Goal: Information Seeking & Learning: Learn about a topic

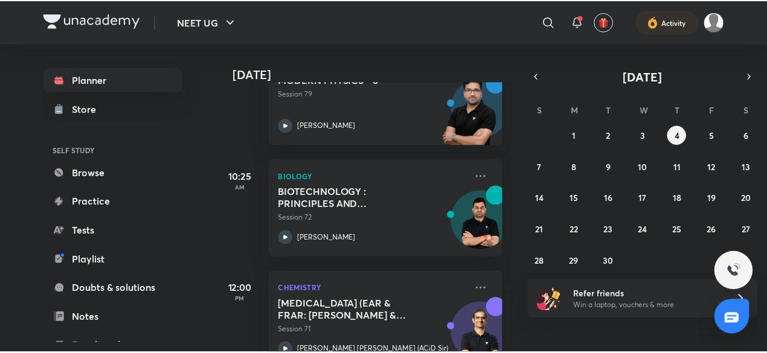
scroll to position [364, 0]
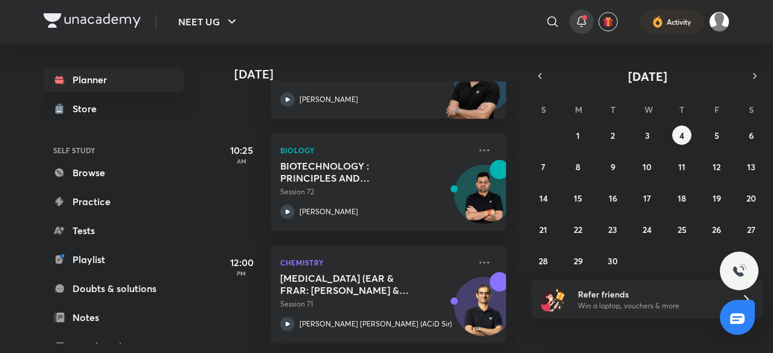
click at [582, 27] on icon at bounding box center [582, 27] width 2 height 0
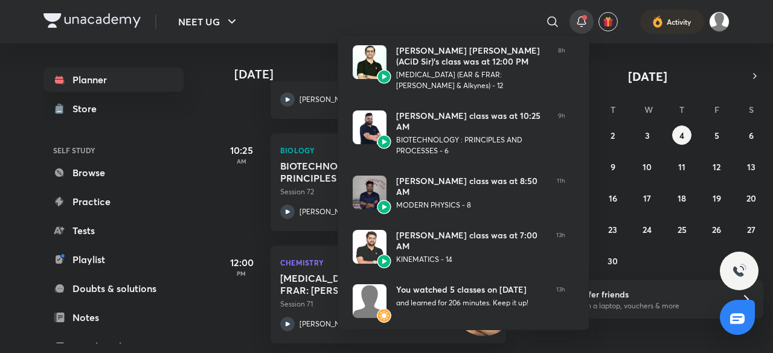
click at [582, 26] on div at bounding box center [386, 176] width 773 height 353
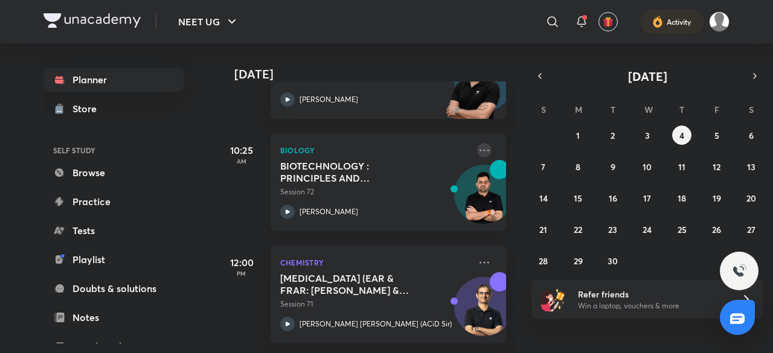
click at [480, 143] on icon at bounding box center [484, 150] width 15 height 15
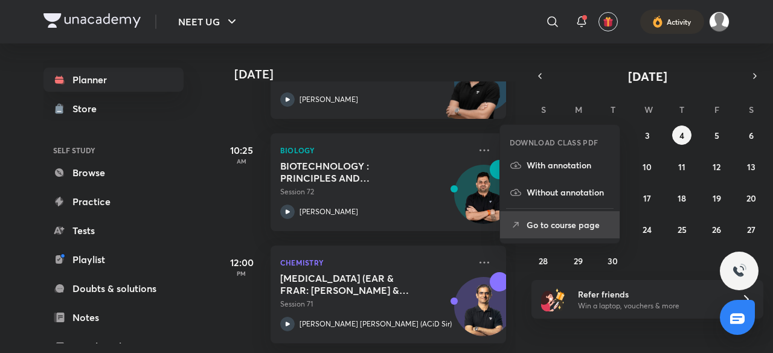
click at [544, 229] on p "Go to course page" at bounding box center [568, 225] width 83 height 13
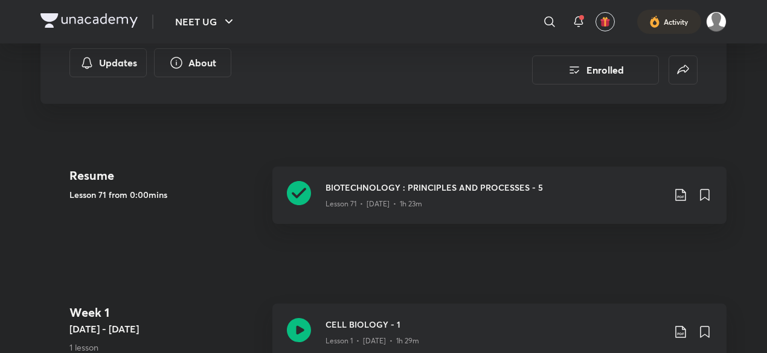
scroll to position [277, 0]
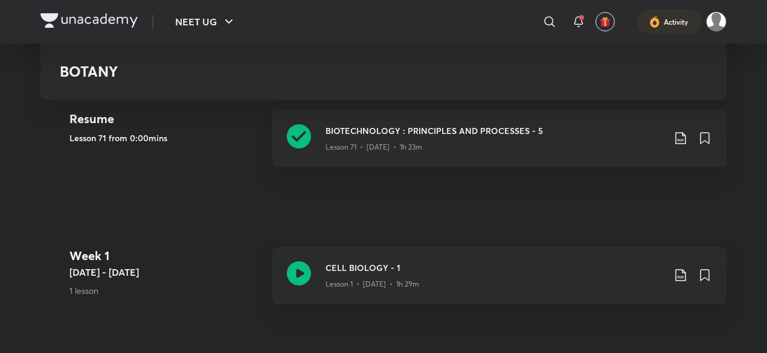
click at [114, 272] on h5 "[DATE] - [DATE]" at bounding box center [165, 272] width 193 height 15
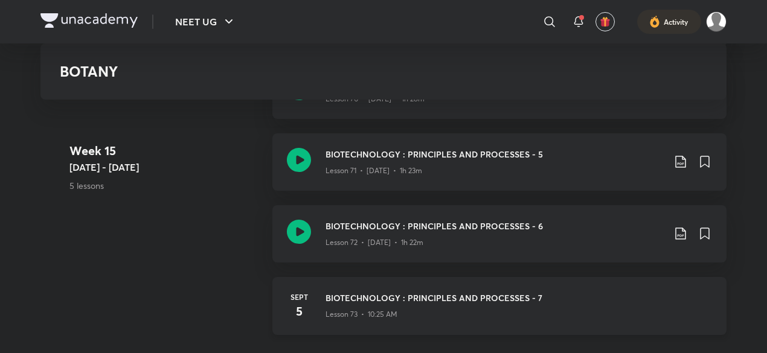
scroll to position [6337, 0]
click at [370, 230] on h3 "BIOTECHNOLOGY : PRINCIPLES AND PROCESSES - 6" at bounding box center [495, 227] width 338 height 13
